Goal: Task Accomplishment & Management: Manage account settings

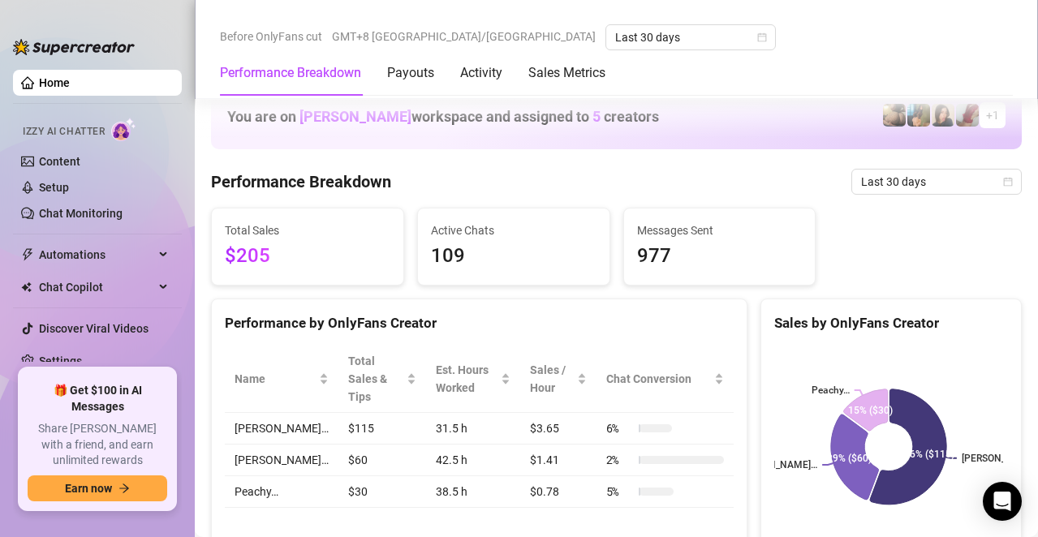
scroll to position [568, 0]
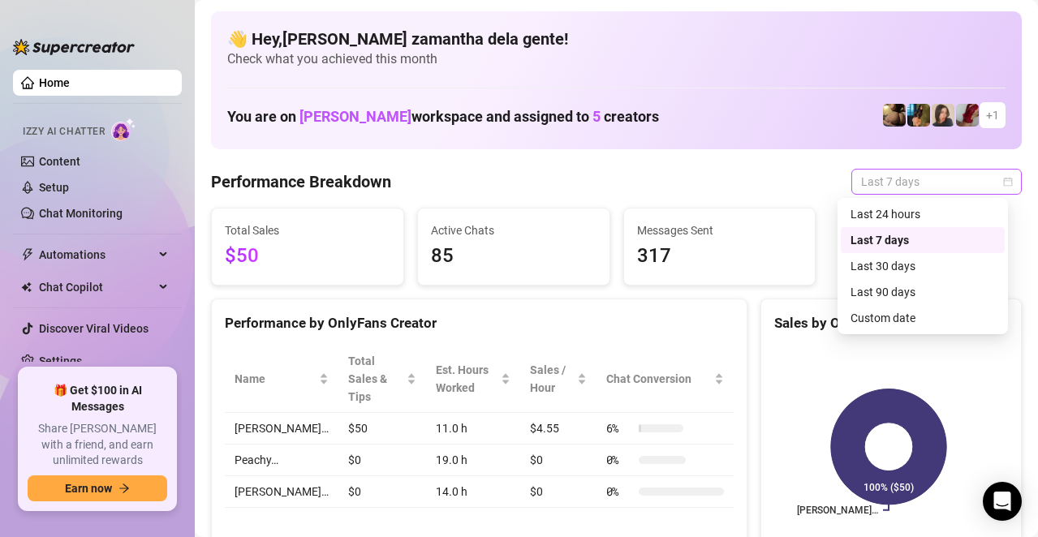
click at [861, 186] on span "Last 7 days" at bounding box center [936, 182] width 151 height 24
click at [865, 262] on div "Last 30 days" at bounding box center [922, 266] width 144 height 18
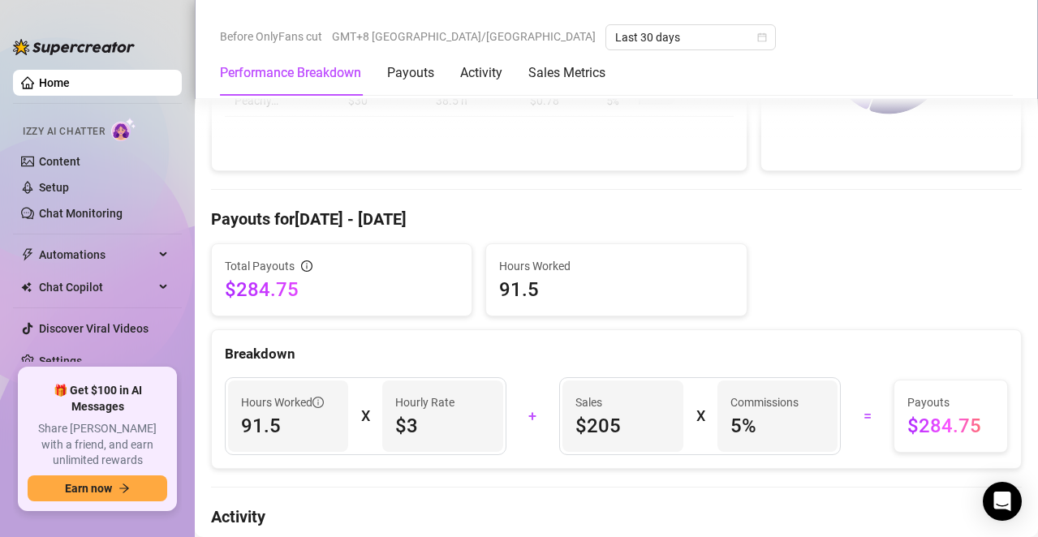
scroll to position [497, 0]
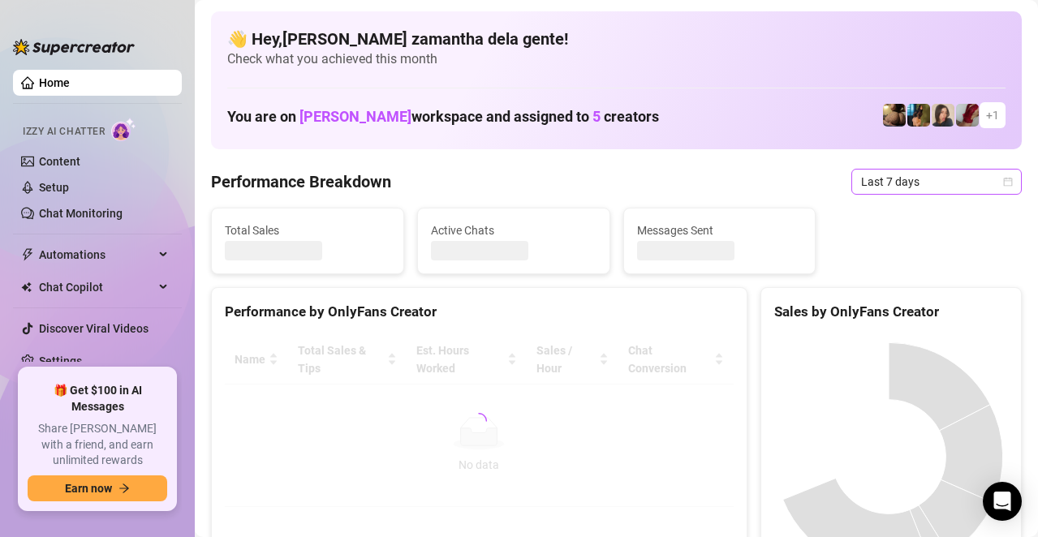
click at [930, 187] on span "Last 7 days" at bounding box center [936, 182] width 151 height 24
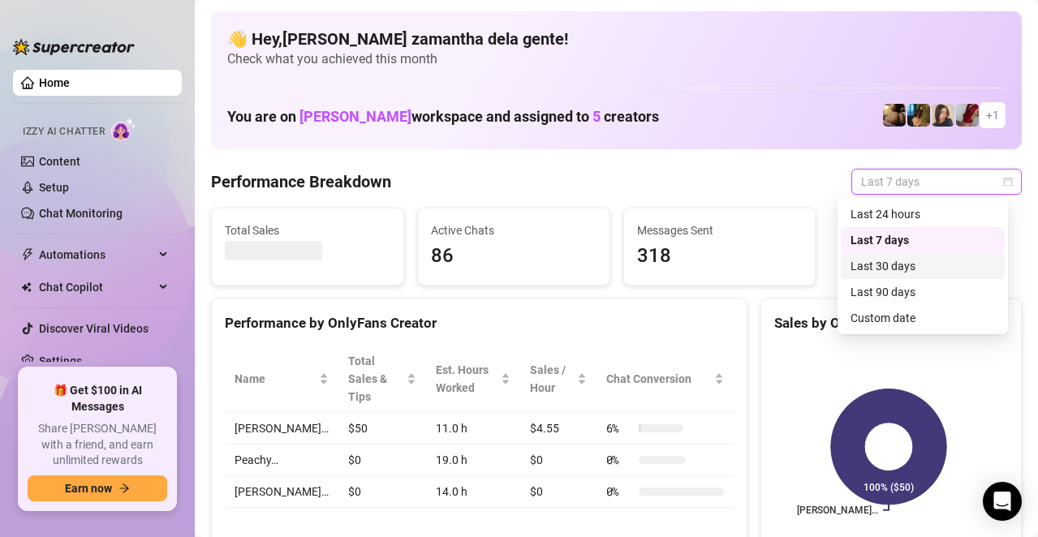
click at [900, 273] on div "Last 30 days" at bounding box center [922, 266] width 144 height 18
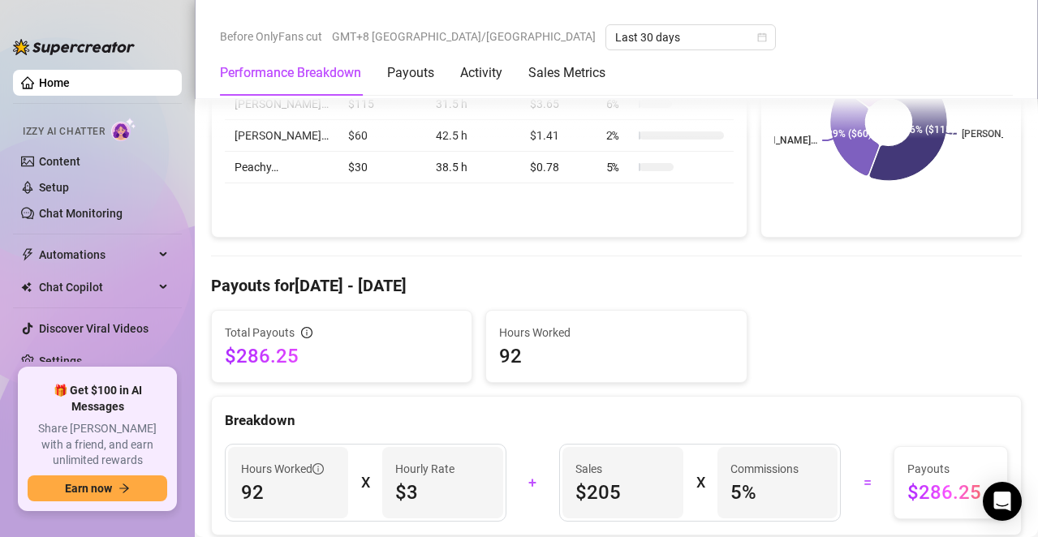
scroll to position [335, 0]
